Goal: Information Seeking & Learning: Learn about a topic

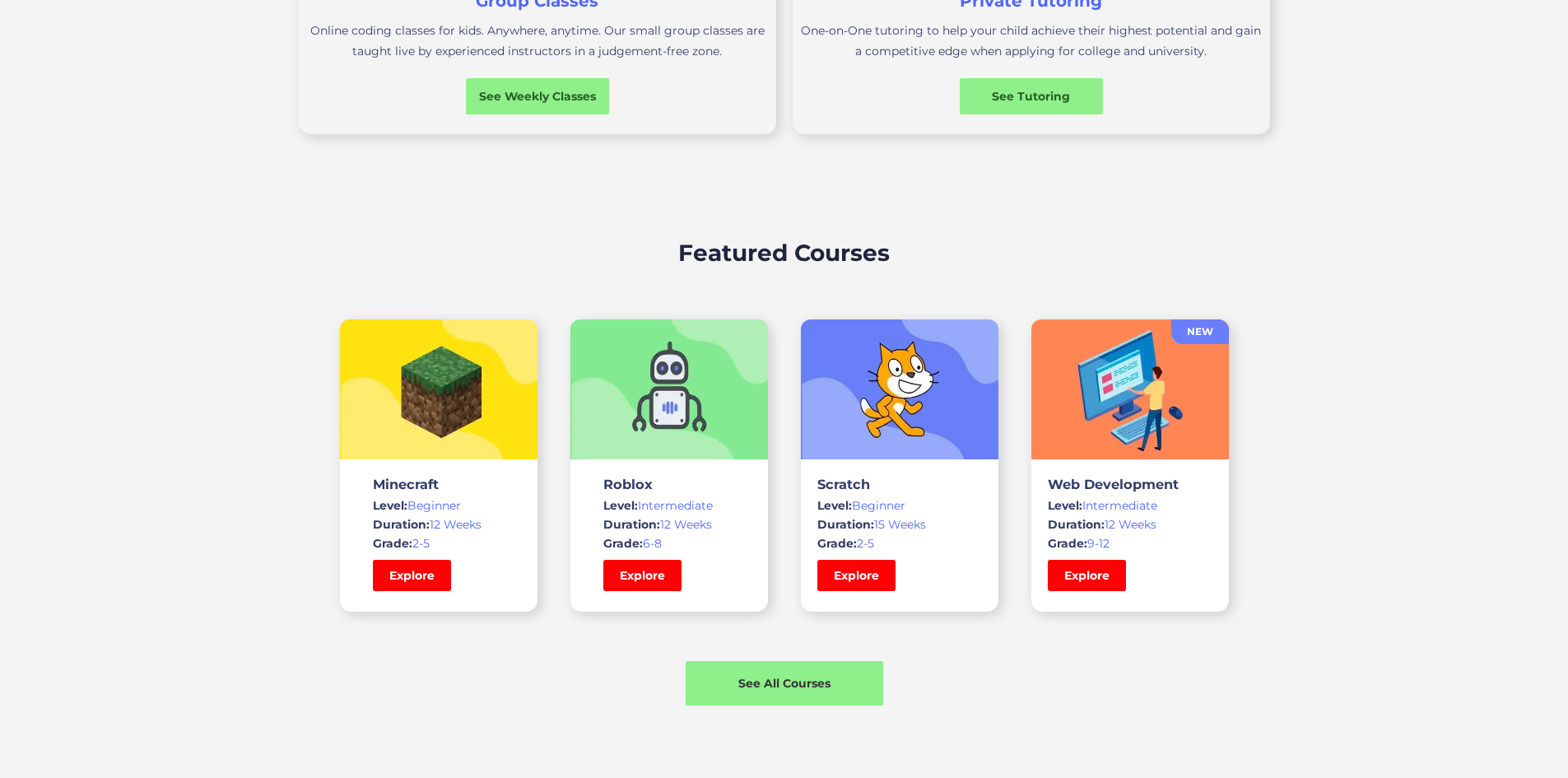
scroll to position [961, 0]
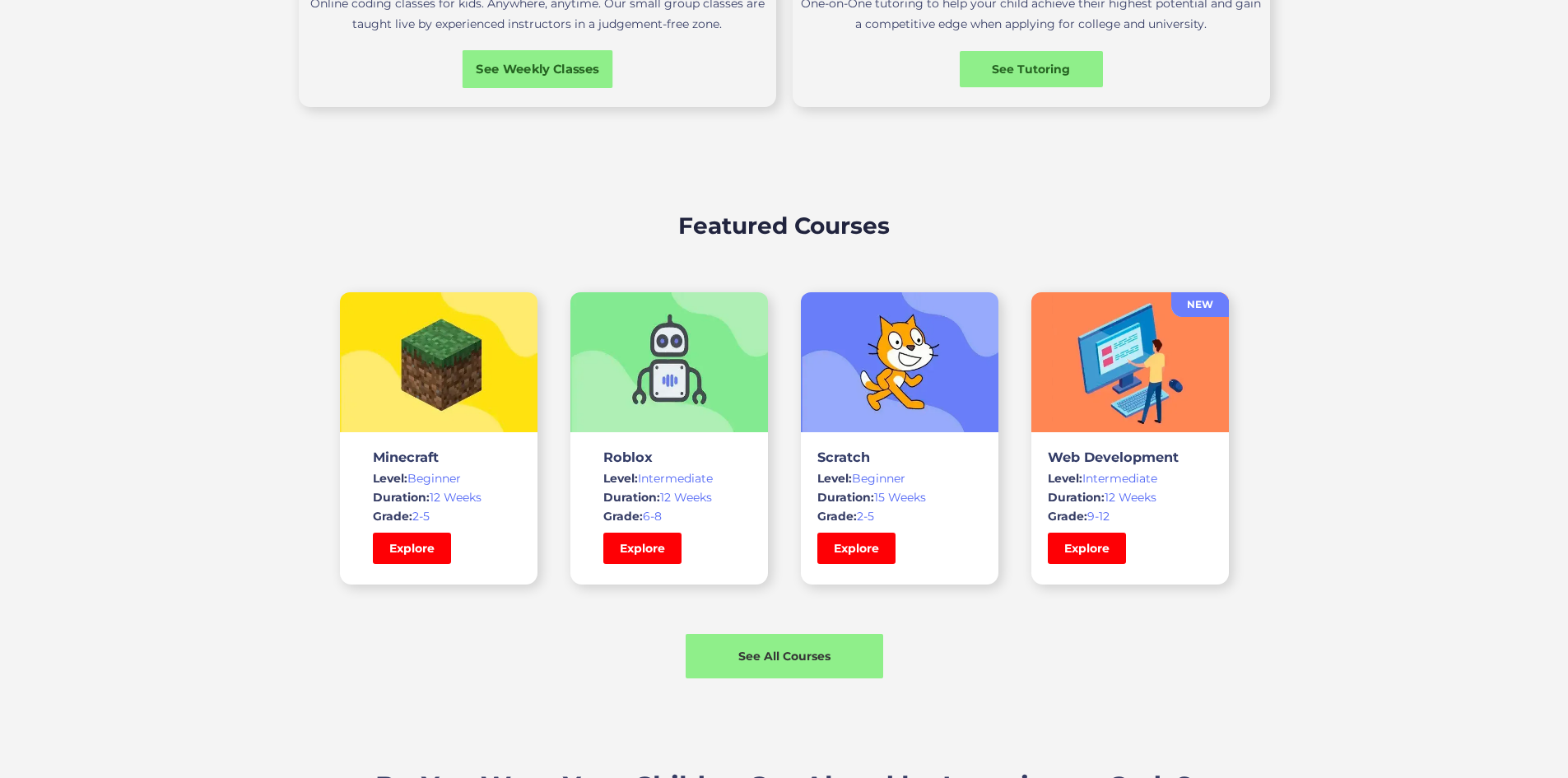
click at [501, 77] on div "See Weekly Classes" at bounding box center [537, 69] width 151 height 17
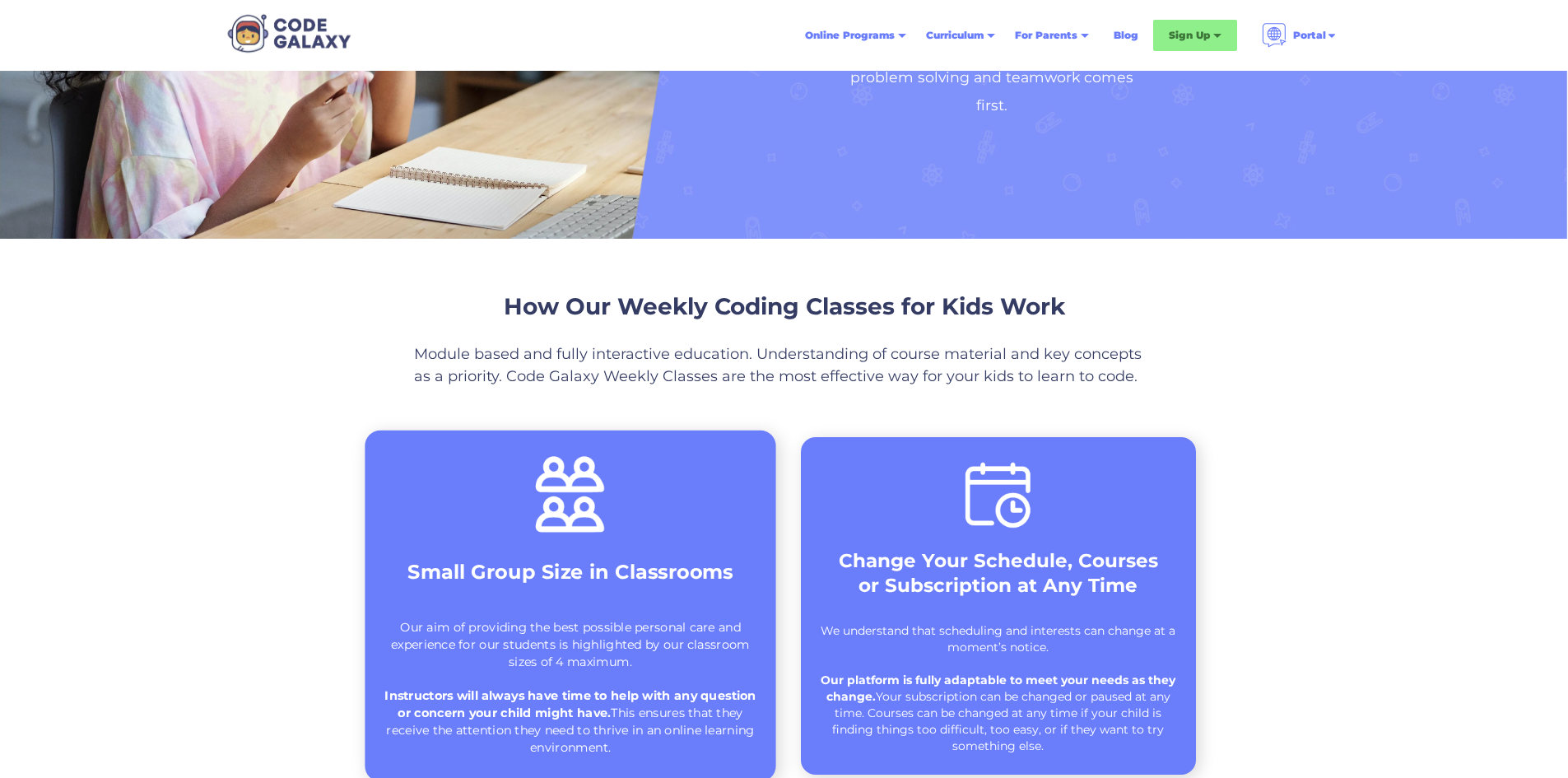
scroll to position [274, 0]
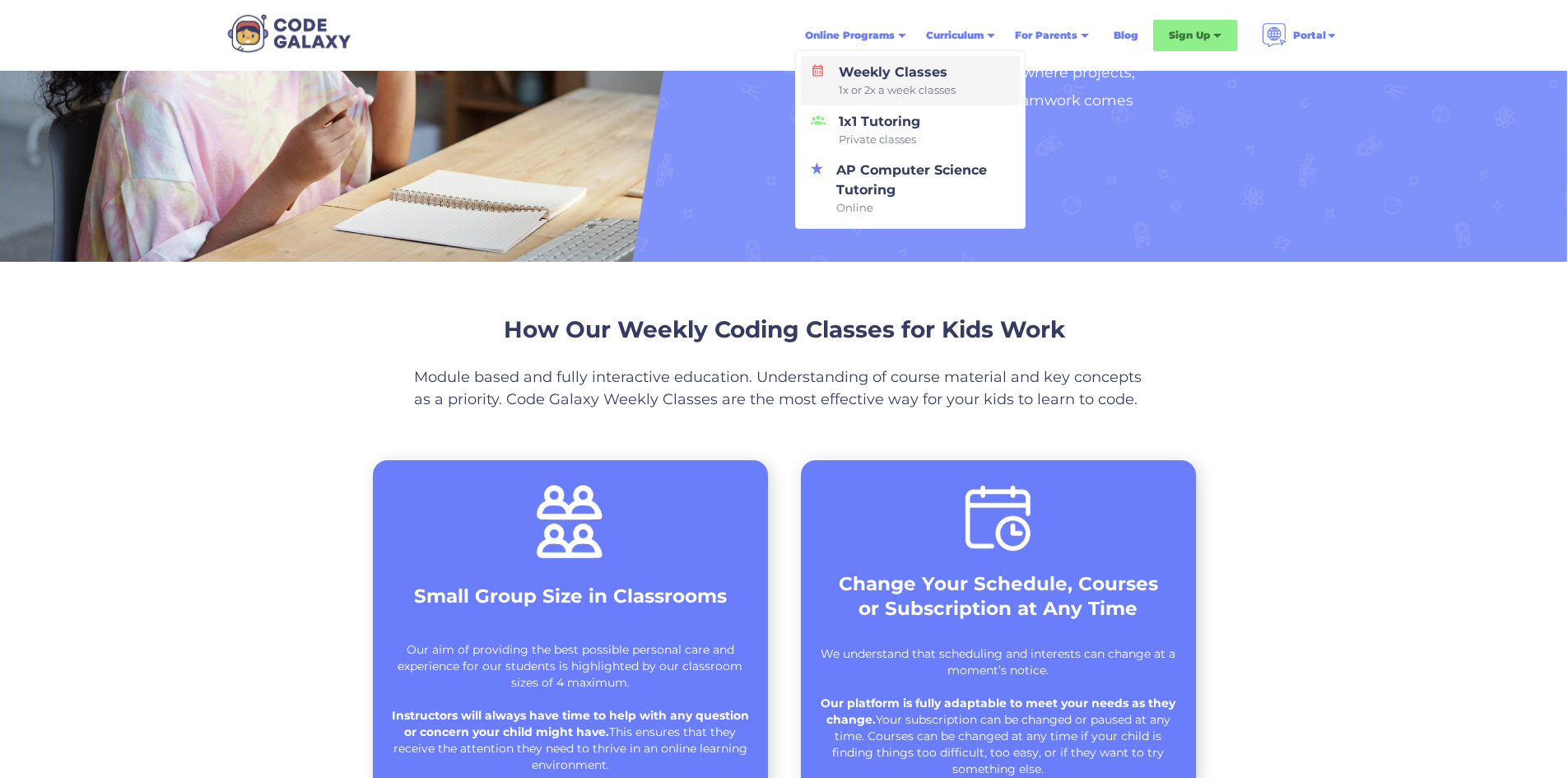
click at [893, 87] on span "1x or 2x a week classes" at bounding box center [897, 89] width 117 height 16
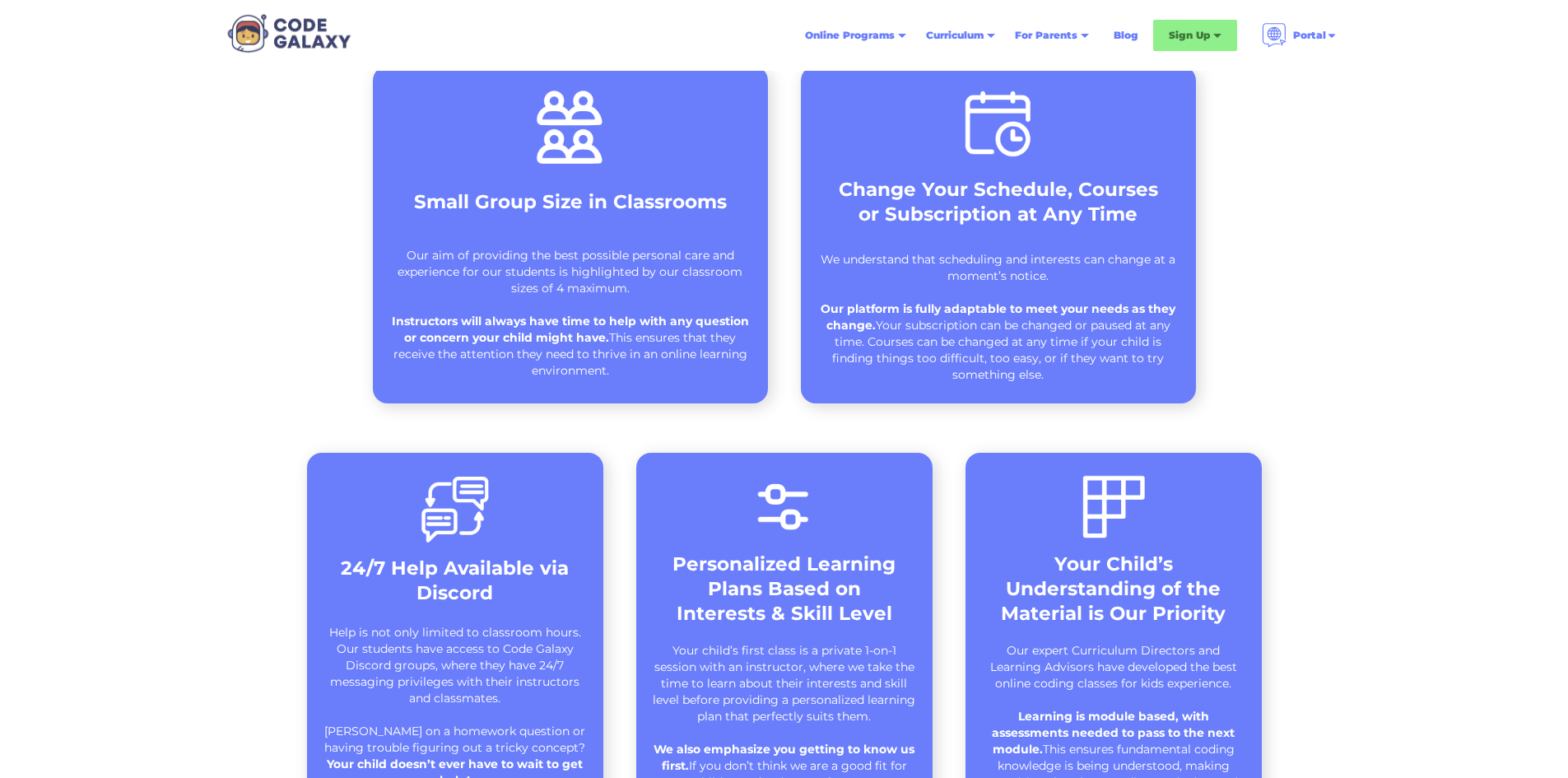
scroll to position [686, 0]
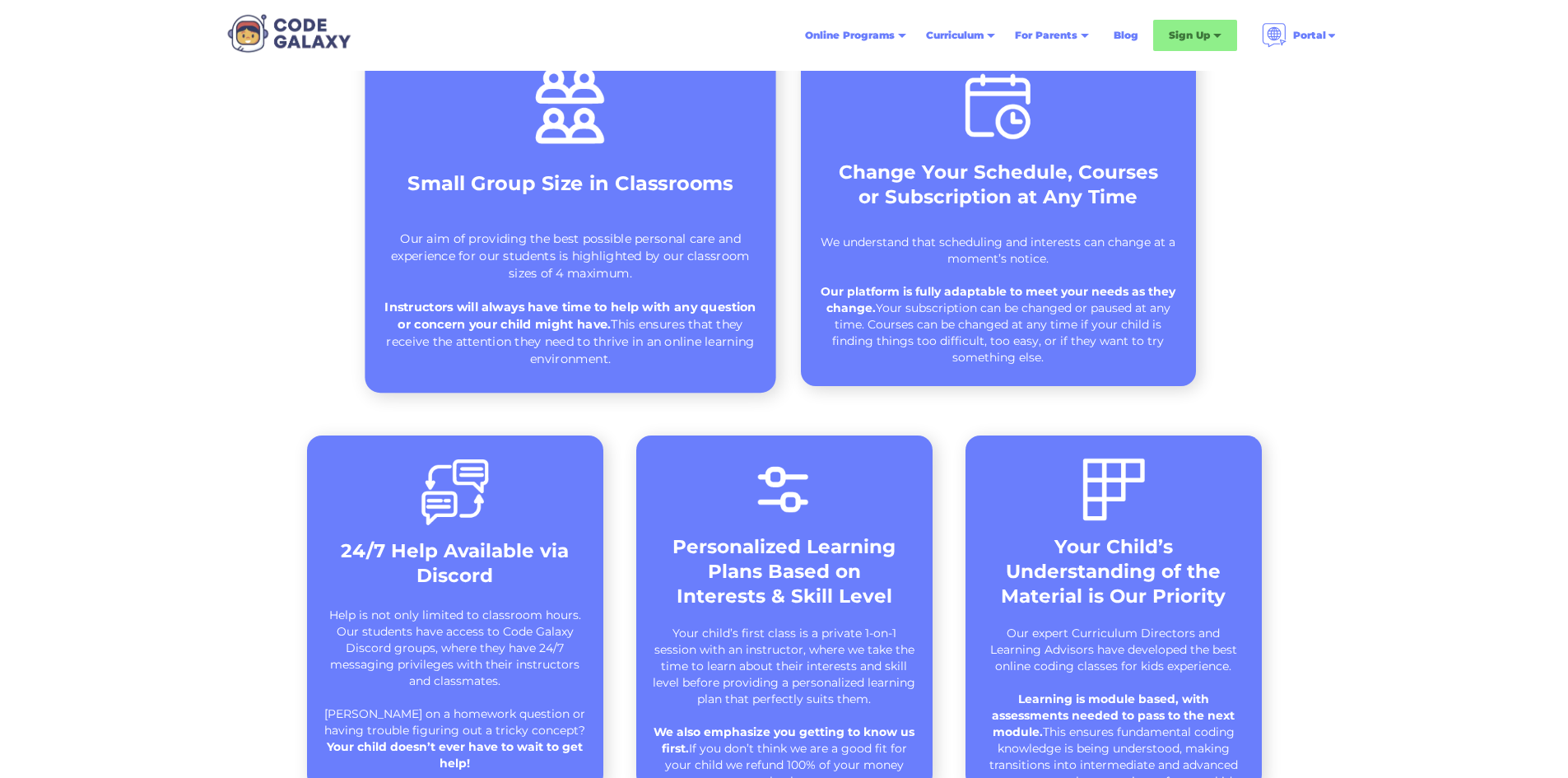
click at [689, 182] on strong "Small Group Size in Classrooms" at bounding box center [570, 183] width 325 height 24
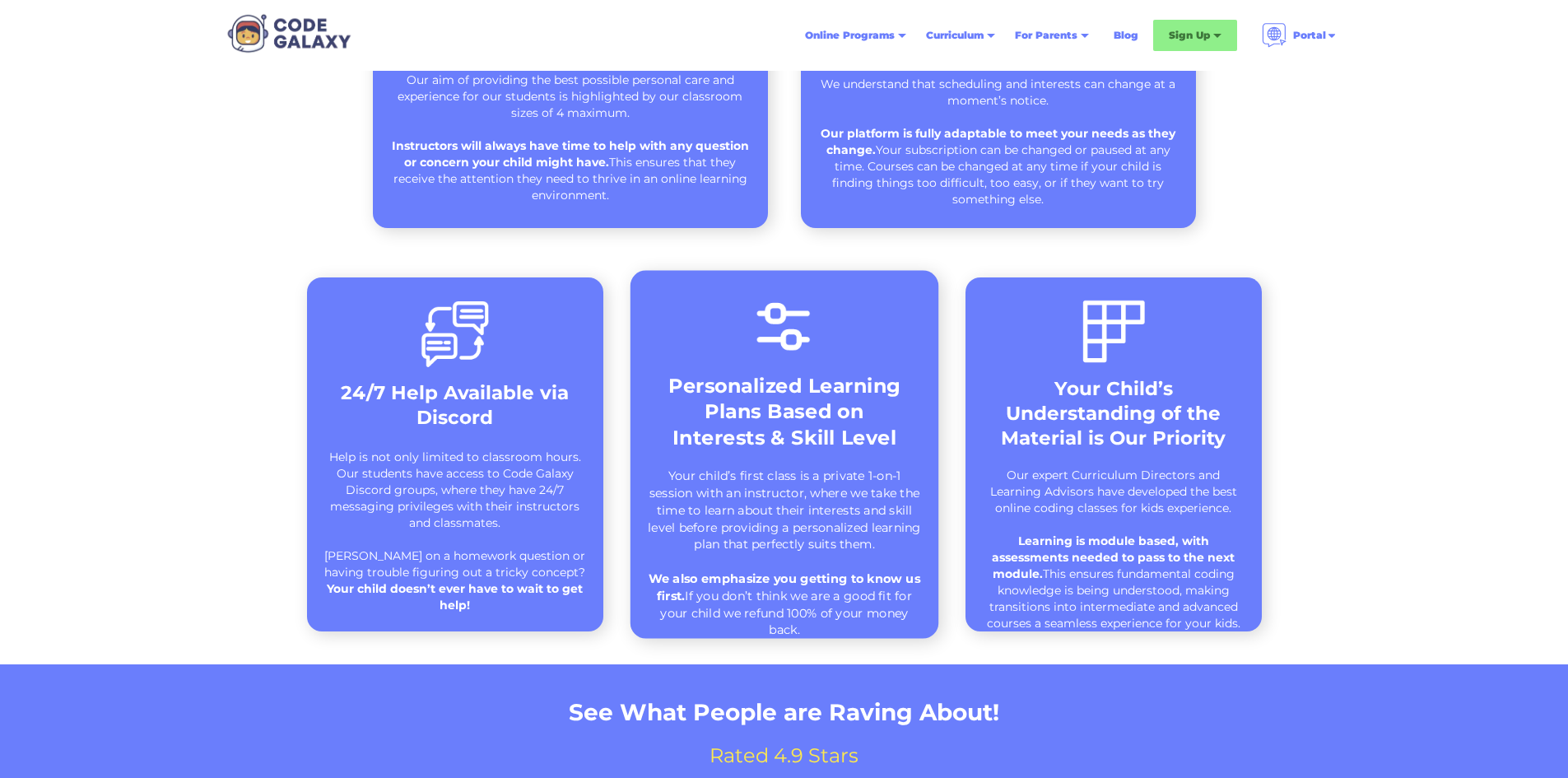
scroll to position [412, 0]
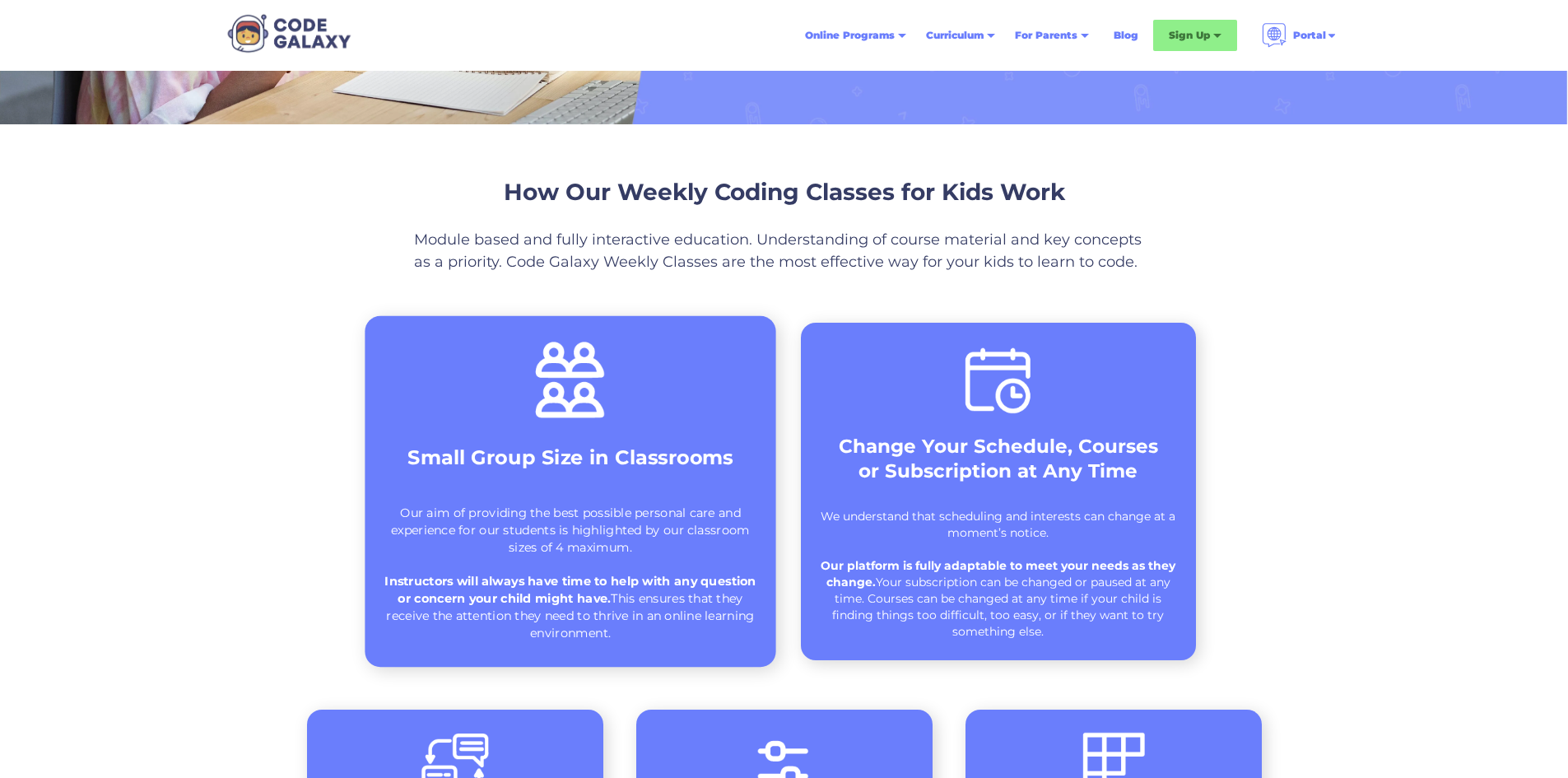
click at [610, 441] on div "Small Group Size in Classrooms Our aim of providing the best possible personal …" at bounding box center [570, 492] width 411 height 350
click at [576, 406] on img at bounding box center [570, 380] width 82 height 86
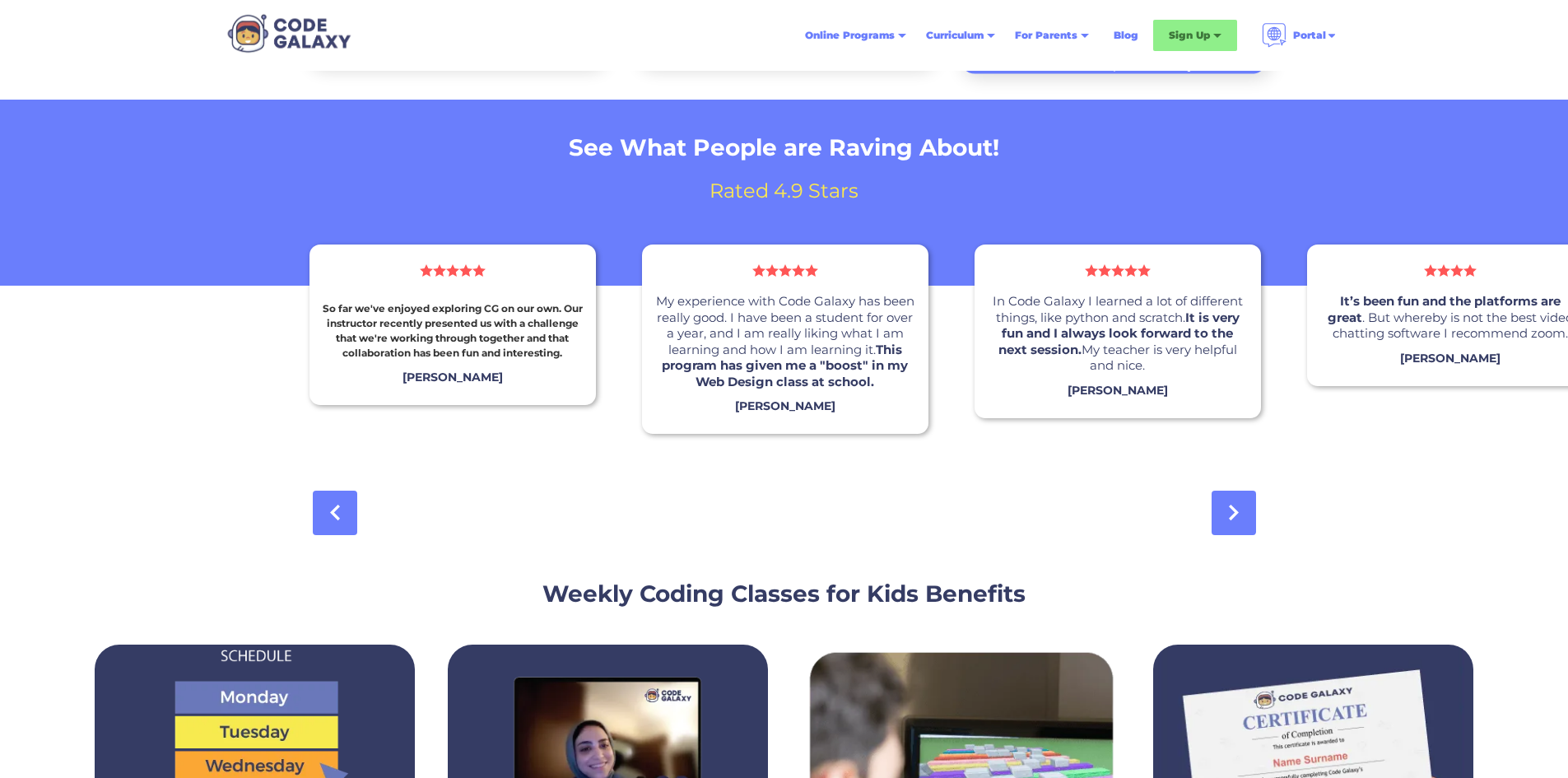
scroll to position [823, 0]
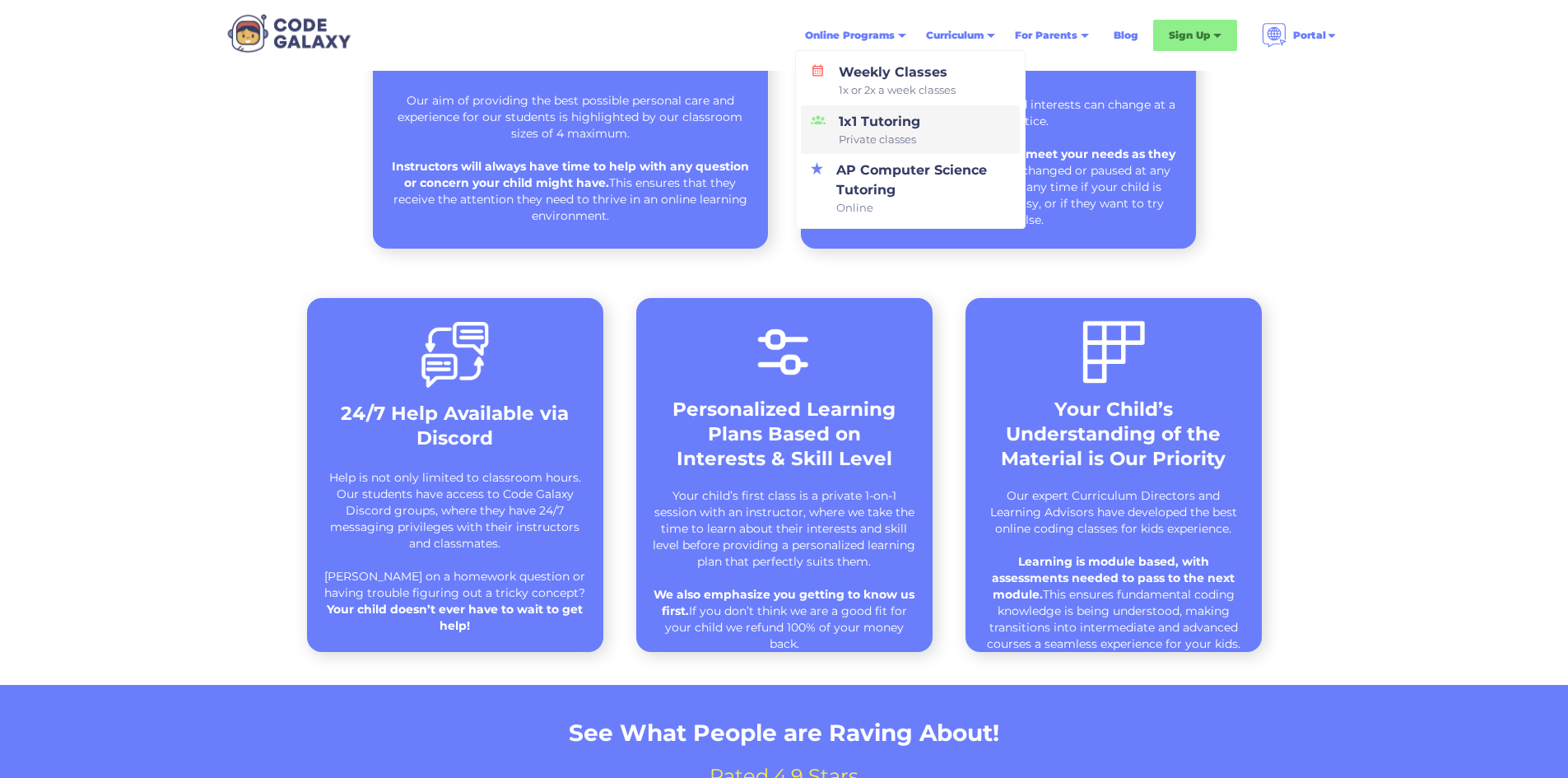
click at [877, 135] on span "Private classes" at bounding box center [880, 139] width 82 height 16
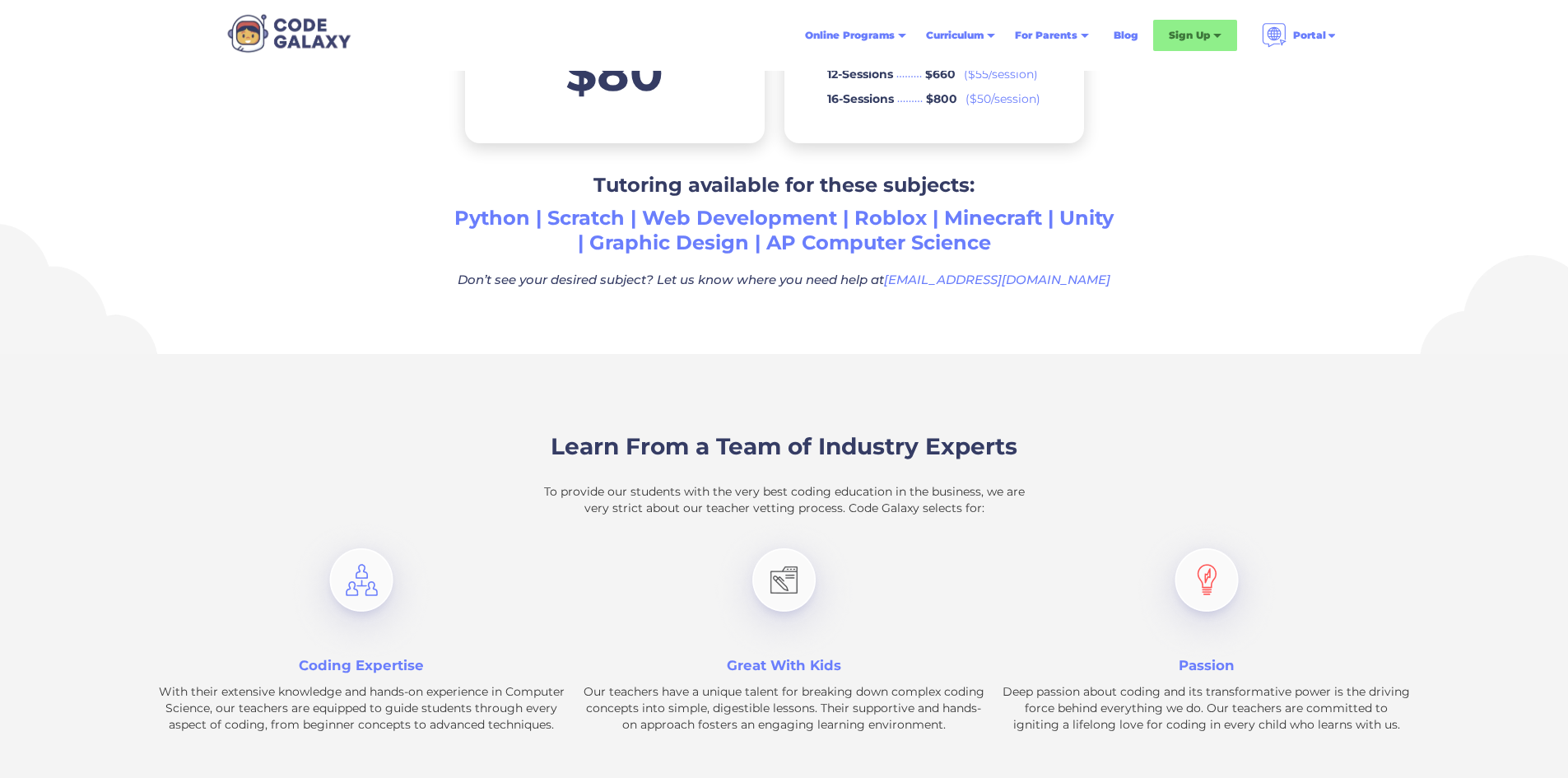
scroll to position [1097, 0]
